Goal: Use online tool/utility

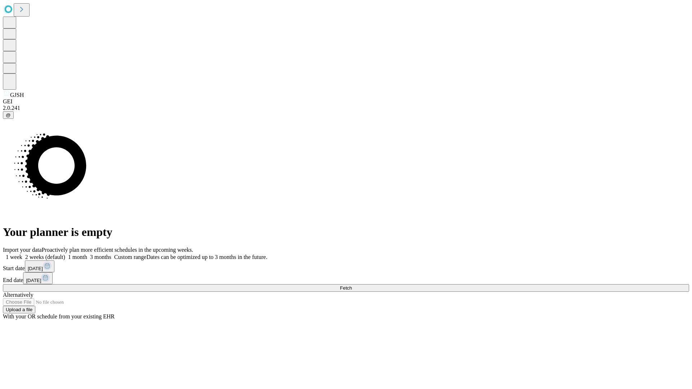
click at [352, 285] on span "Fetch" at bounding box center [346, 287] width 12 height 5
